Goal: Find specific page/section: Find specific page/section

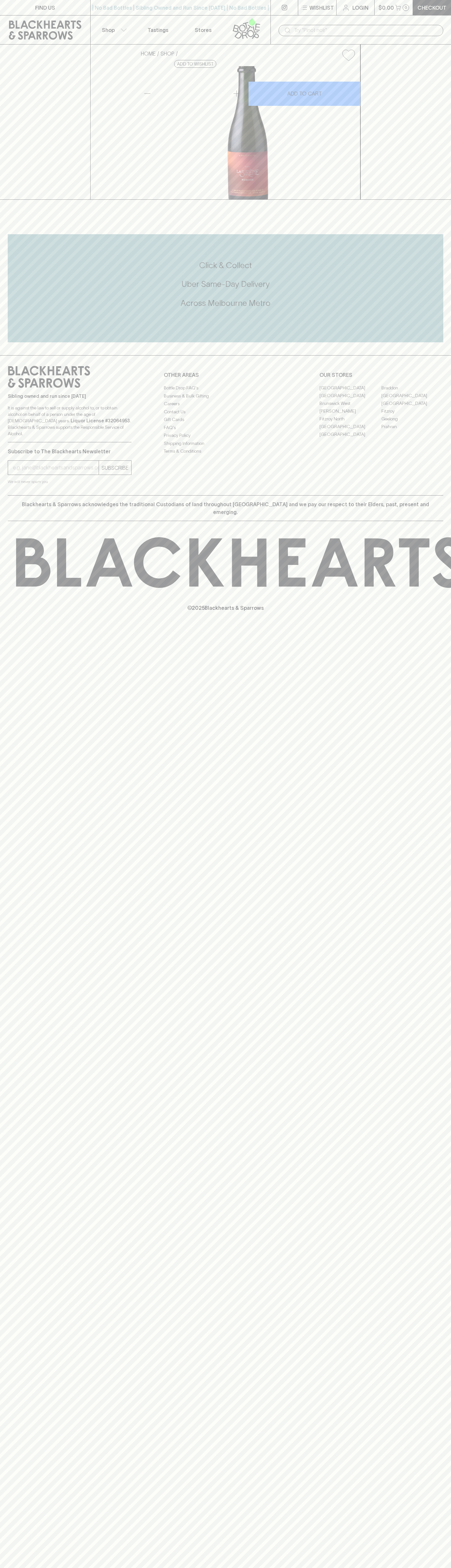
click at [412, 392] on link "Braddon" at bounding box center [412, 387] width 62 height 7
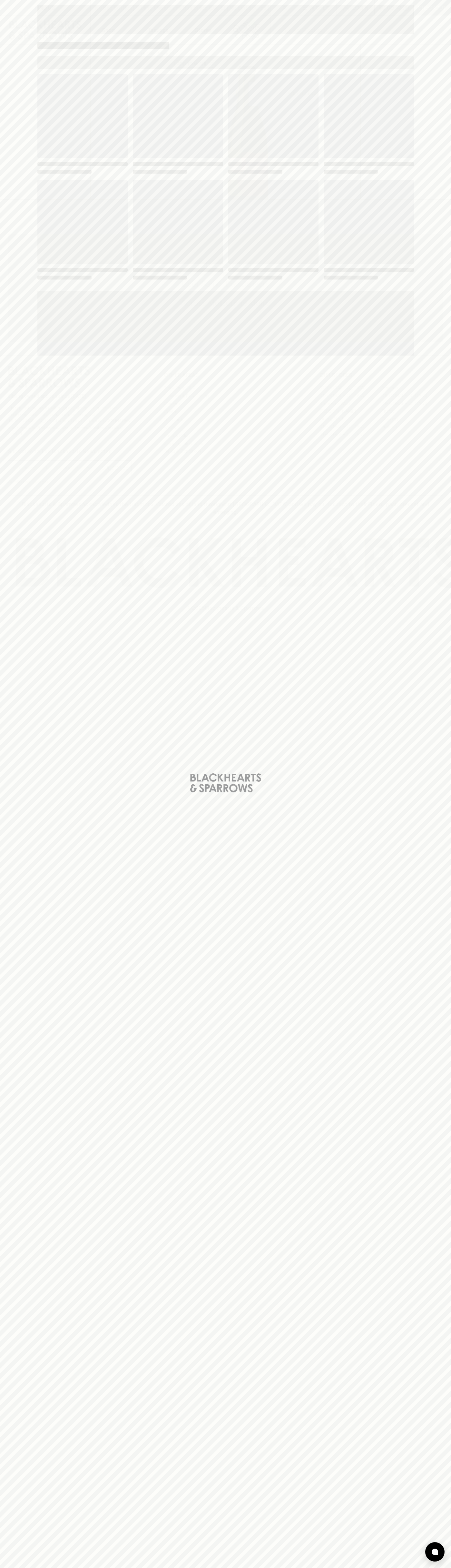
click at [306, 211] on span "Loading" at bounding box center [273, 222] width 90 height 84
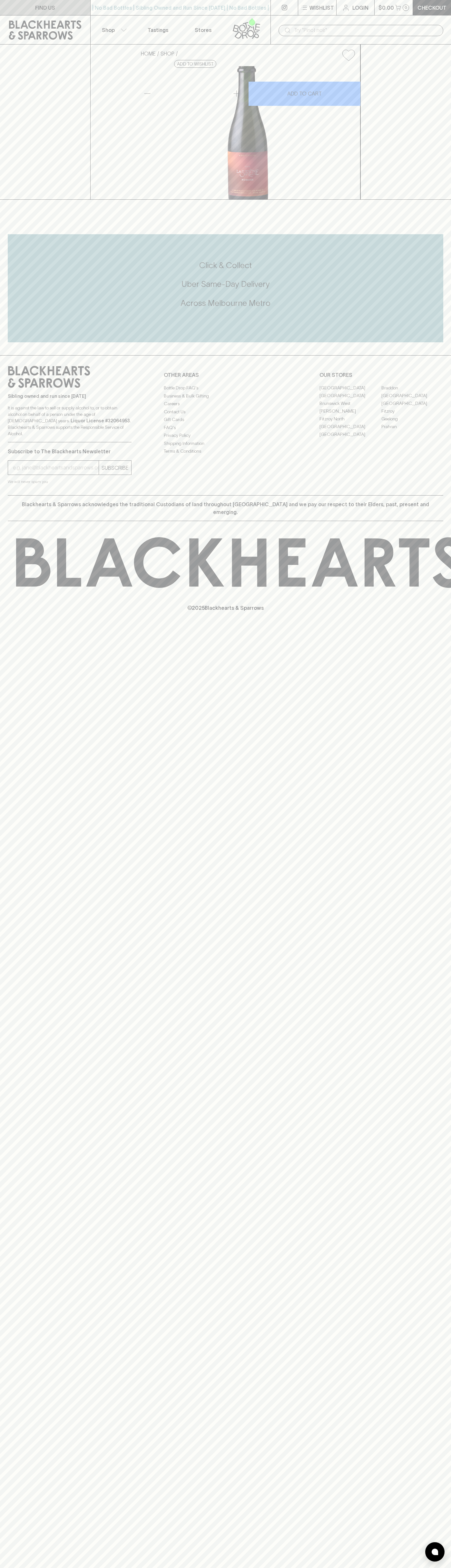
click at [53, 13] on link "FIND US" at bounding box center [45, 7] width 90 height 15
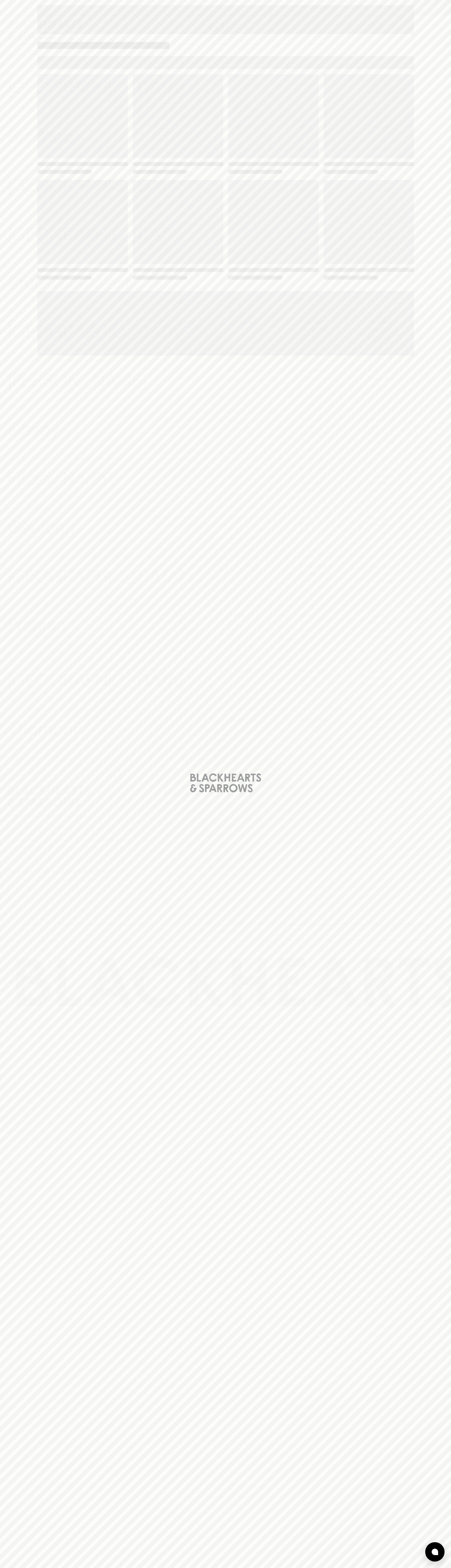
click at [29, 1567] on html "⠀ ⠀ Wishlist Login $0.00 0 Checkout Shop ​ ​ Abbotsford View Store Details 247 …" at bounding box center [225, 784] width 451 height 1568
click at [16, 860] on div "Loading" at bounding box center [225, 784] width 451 height 1568
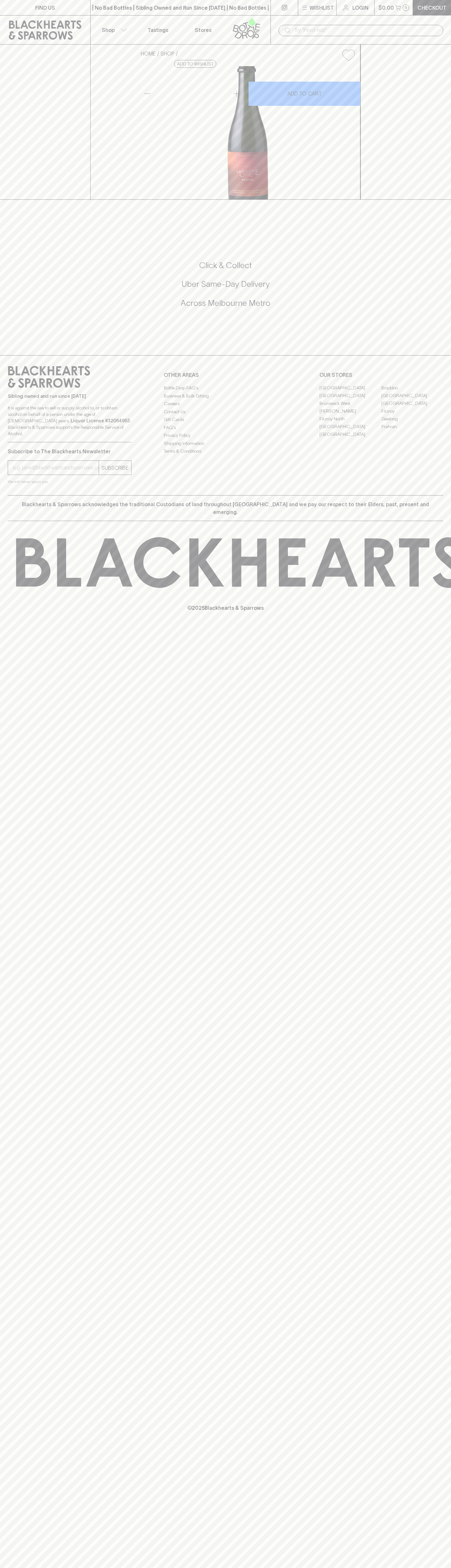
click at [412, 392] on link "Braddon" at bounding box center [412, 387] width 62 height 7
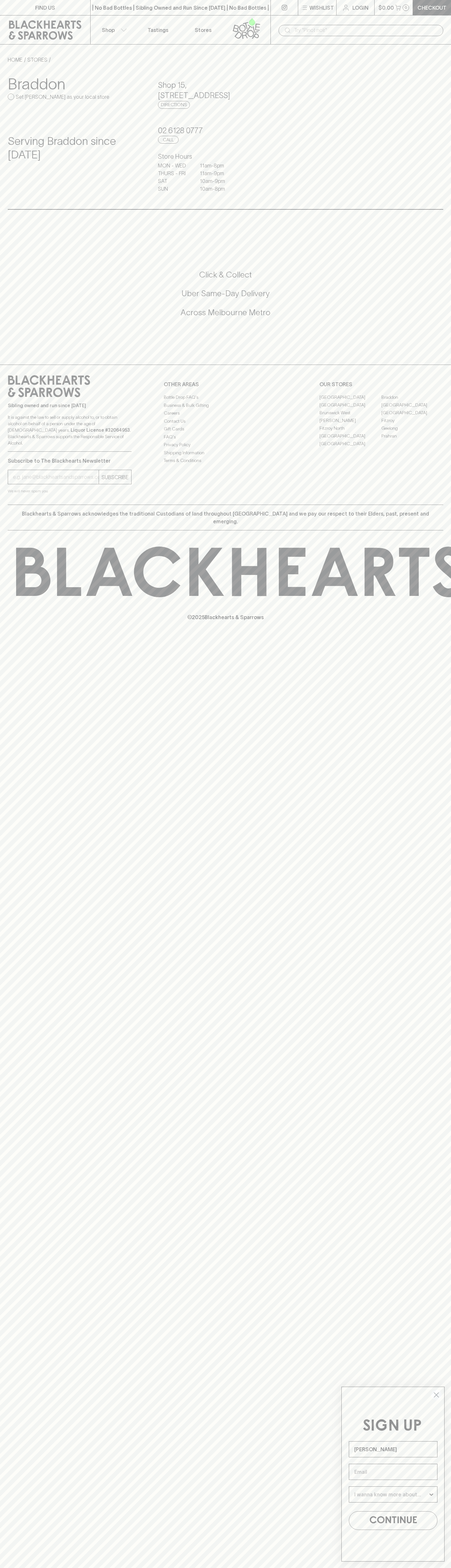
type input "[PERSON_NAME]"
